Goal: Transaction & Acquisition: Purchase product/service

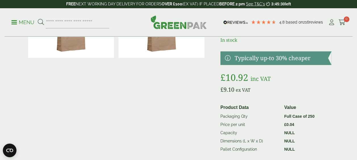
scroll to position [114, 0]
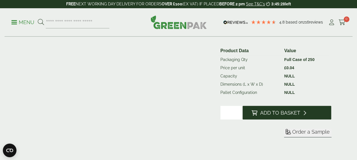
click at [271, 111] on span "Add to Basket" at bounding box center [280, 113] width 40 height 6
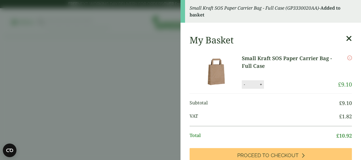
click at [346, 36] on icon at bounding box center [349, 39] width 6 height 8
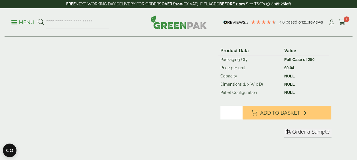
scroll to position [0, 0]
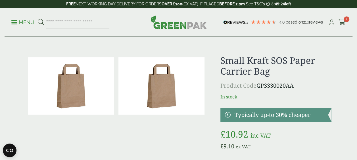
click at [60, 21] on input "search" at bounding box center [78, 22] width 64 height 12
type input "*******"
click at [38, 19] on button at bounding box center [41, 22] width 6 height 7
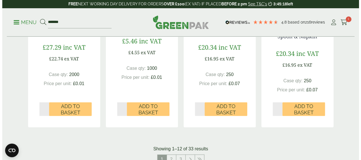
scroll to position [540, 0]
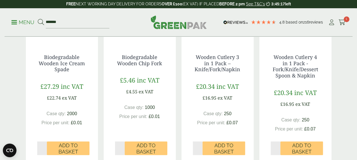
click at [8, 24] on div "Menu ******* 4.8 Based on 216 reviews Cart" at bounding box center [179, 22] width 348 height 28
click at [17, 23] on p "Menu" at bounding box center [22, 22] width 23 height 7
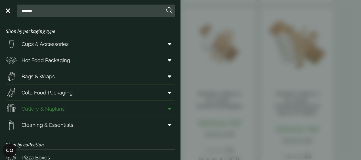
click at [168, 109] on span at bounding box center [168, 108] width 13 height 11
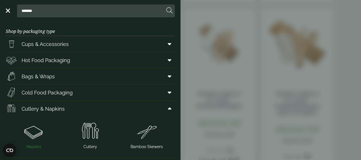
click at [35, 138] on img at bounding box center [34, 131] width 52 height 23
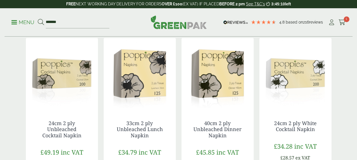
scroll to position [57, 0]
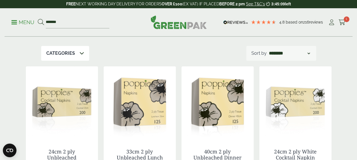
click at [78, 54] on div "Categories" at bounding box center [65, 53] width 48 height 15
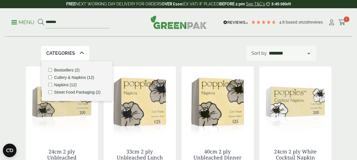
click at [78, 54] on div "Categories" at bounding box center [65, 53] width 48 height 15
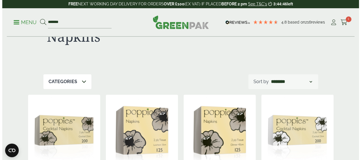
scroll to position [0, 0]
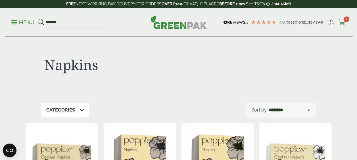
click at [345, 21] on span "1" at bounding box center [347, 19] width 6 height 6
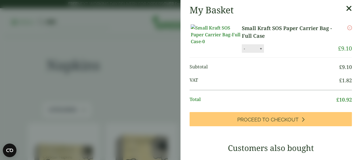
click at [346, 9] on icon at bounding box center [349, 9] width 6 height 8
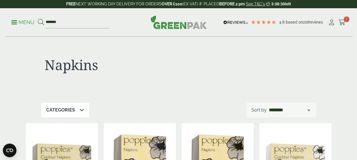
click at [22, 20] on p "Menu" at bounding box center [22, 22] width 23 height 7
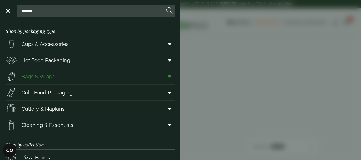
click at [57, 76] on link "Bags & Wraps" at bounding box center [90, 76] width 169 height 16
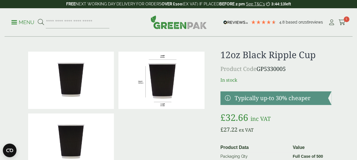
scroll to position [5, 0]
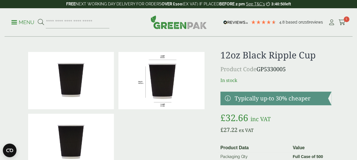
click at [342, 18] on li "Cart 1" at bounding box center [342, 22] width 7 height 9
click at [344, 20] on span "1" at bounding box center [347, 19] width 6 height 6
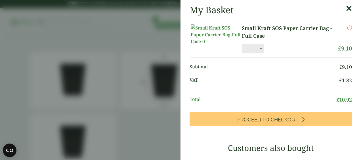
click at [243, 51] on button "-" at bounding box center [244, 48] width 5 height 5
click at [346, 7] on icon at bounding box center [349, 9] width 6 height 8
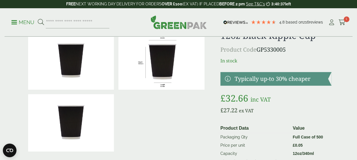
scroll to position [0, 0]
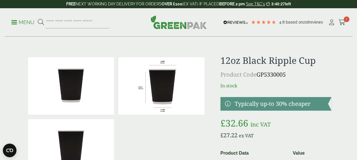
click at [166, 101] on img at bounding box center [161, 85] width 86 height 57
click at [341, 21] on icon at bounding box center [342, 23] width 7 height 6
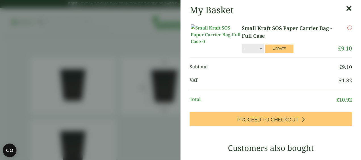
click at [258, 51] on button "+" at bounding box center [261, 48] width 6 height 5
type input "*"
click at [346, 10] on icon at bounding box center [349, 9] width 6 height 8
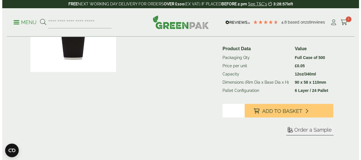
scroll to position [114, 0]
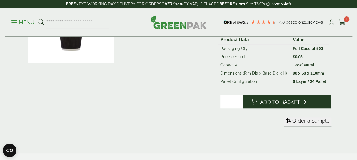
click at [286, 101] on span "Add to Basket" at bounding box center [280, 102] width 40 height 6
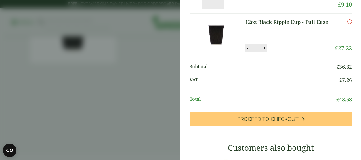
scroll to position [0, 0]
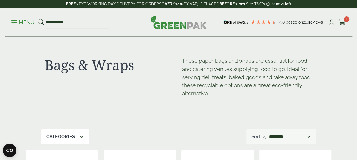
click at [87, 22] on input "**********" at bounding box center [78, 22] width 64 height 12
type input "****"
click at [38, 19] on button at bounding box center [41, 22] width 6 height 7
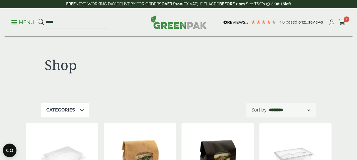
click at [73, 112] on p "Categories" at bounding box center [60, 110] width 29 height 7
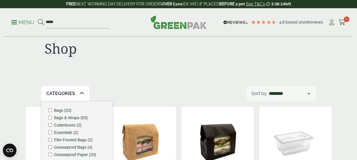
scroll to position [28, 0]
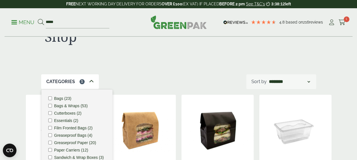
click at [91, 81] on icon at bounding box center [91, 81] width 5 height 5
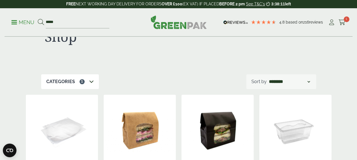
click at [91, 81] on icon at bounding box center [91, 81] width 5 height 5
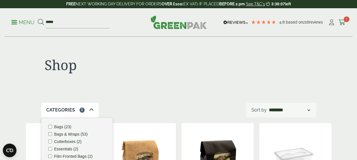
click at [89, 111] on icon at bounding box center [91, 110] width 5 height 5
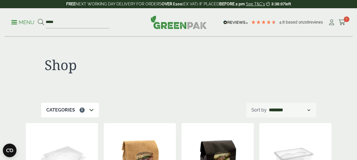
click at [89, 111] on icon at bounding box center [91, 110] width 5 height 5
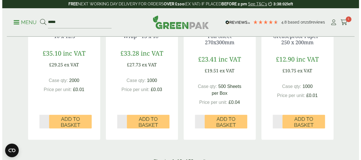
scroll to position [540, 0]
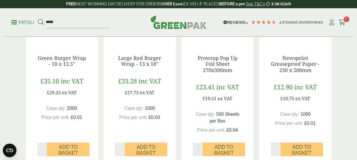
click at [12, 21] on p "Menu" at bounding box center [22, 22] width 23 height 7
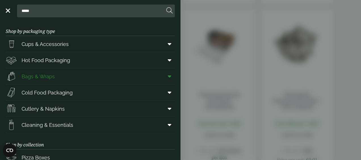
click at [57, 76] on link "Bags & Wraps" at bounding box center [90, 76] width 169 height 16
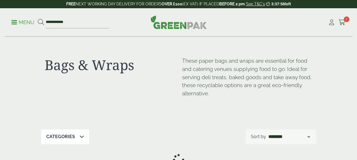
click at [20, 25] on p "Menu" at bounding box center [22, 22] width 23 height 7
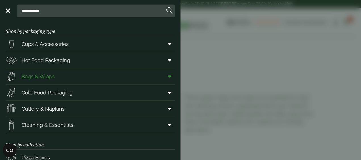
click at [167, 75] on span at bounding box center [168, 76] width 13 height 11
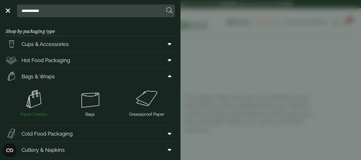
click at [35, 103] on img at bounding box center [34, 99] width 52 height 23
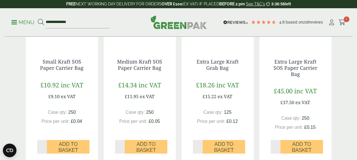
scroll to position [284, 0]
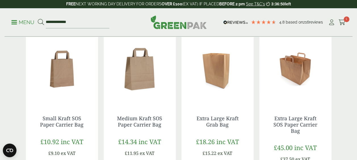
click at [69, 81] on img at bounding box center [62, 68] width 72 height 71
click at [141, 76] on img at bounding box center [140, 68] width 72 height 71
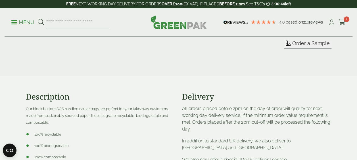
scroll to position [256, 0]
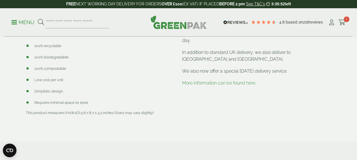
scroll to position [284, 0]
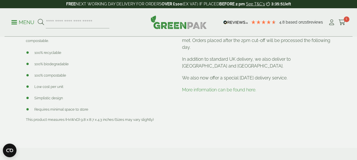
click at [210, 90] on link "More information can be found here." at bounding box center [219, 89] width 74 height 5
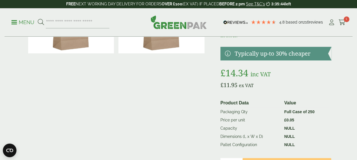
scroll to position [85, 0]
